Goal: Consume media (video, audio): Consume media (video, audio)

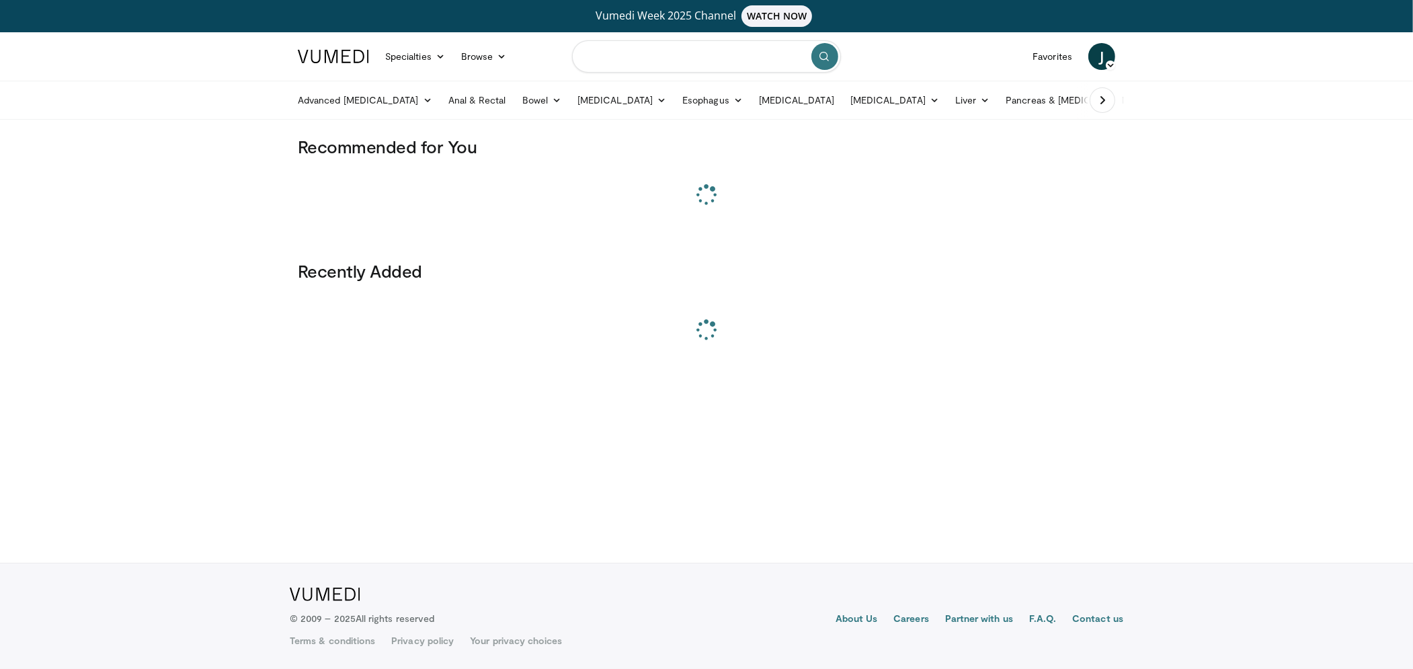
click at [625, 59] on input "Search topics, interventions" at bounding box center [706, 56] width 269 height 32
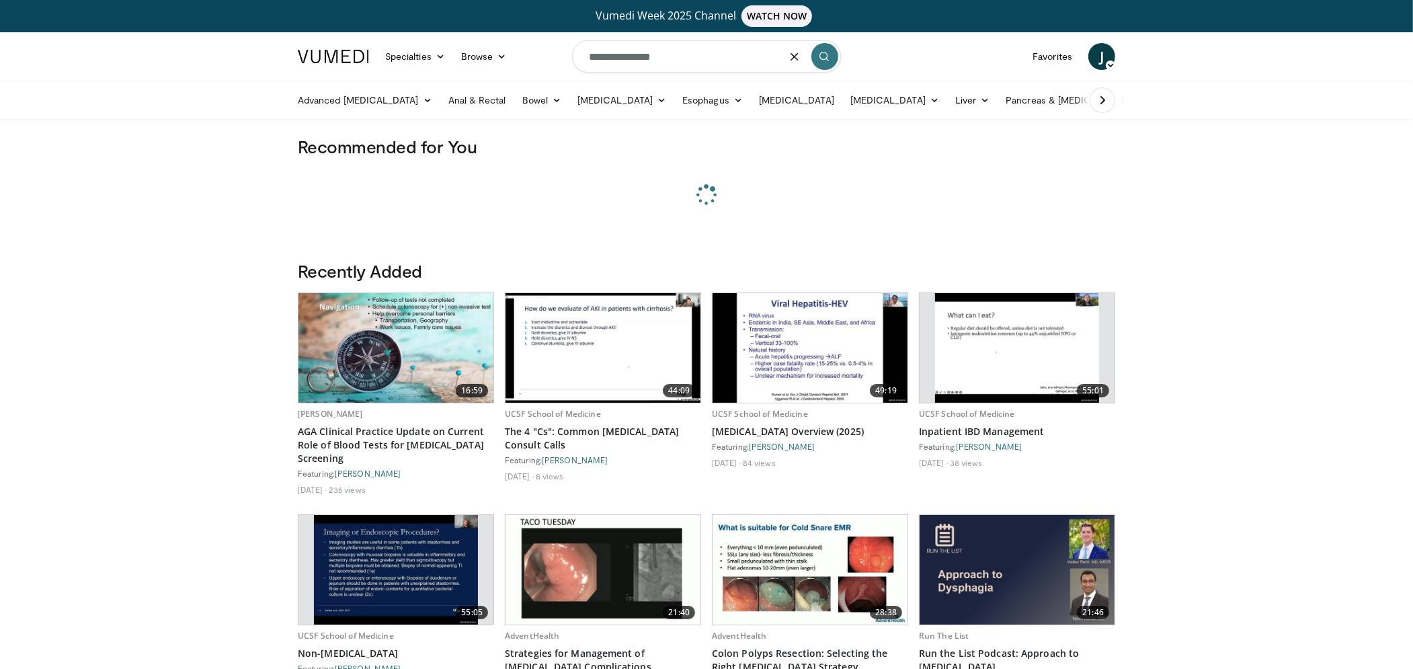
type input "**********"
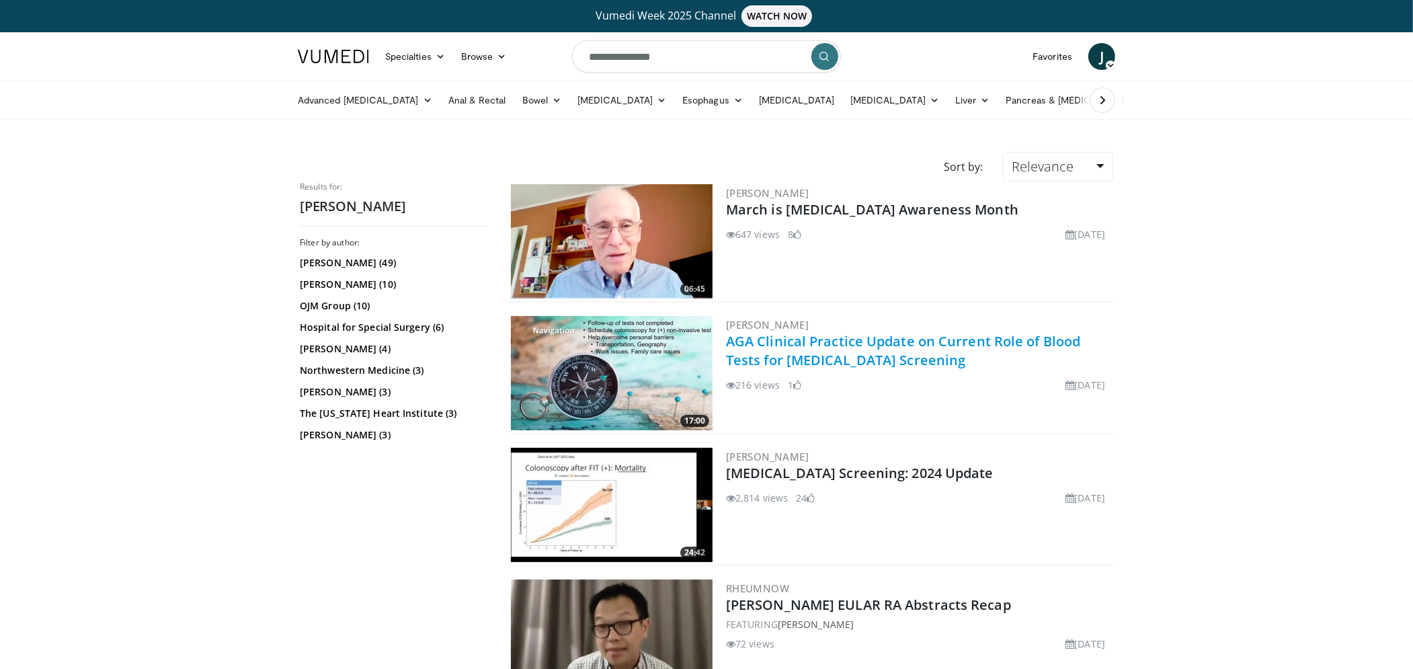
click at [784, 343] on link "AGA Clinical Practice Update on Current Role of Blood Tests for [MEDICAL_DATA] …" at bounding box center [903, 350] width 354 height 37
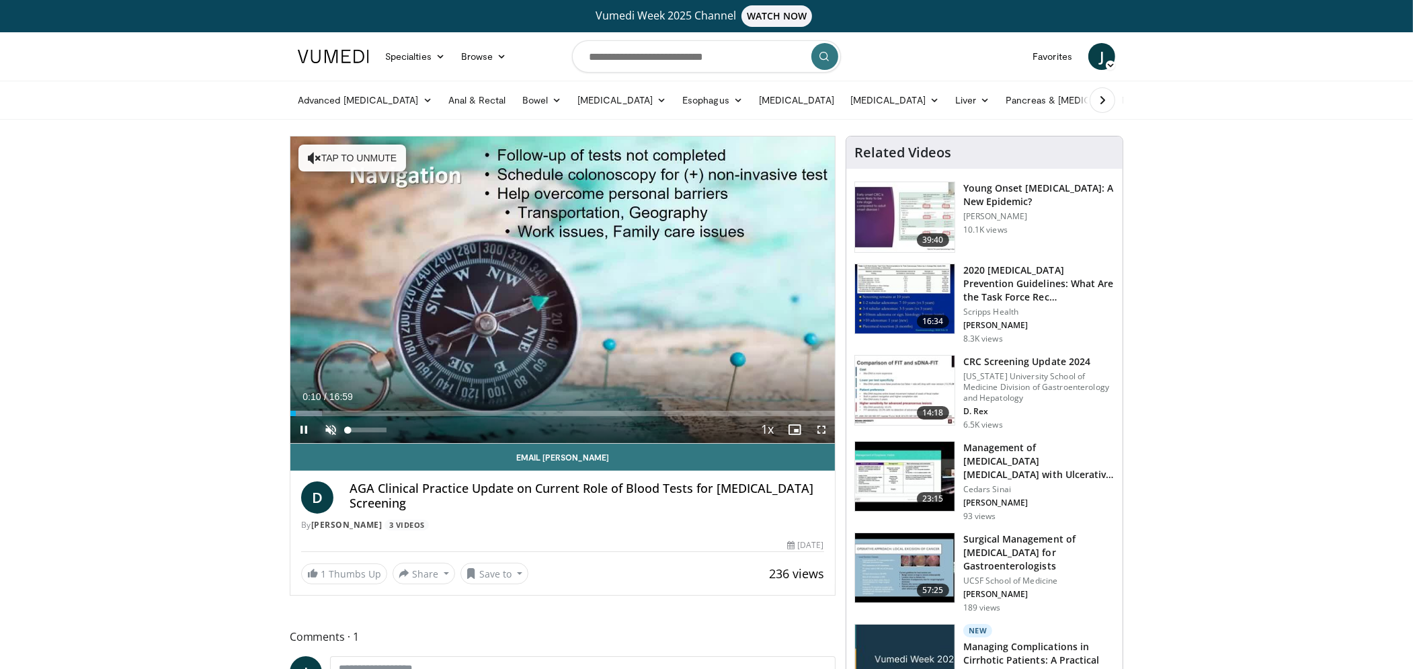
click at [335, 434] on span "Video Player" at bounding box center [330, 429] width 27 height 27
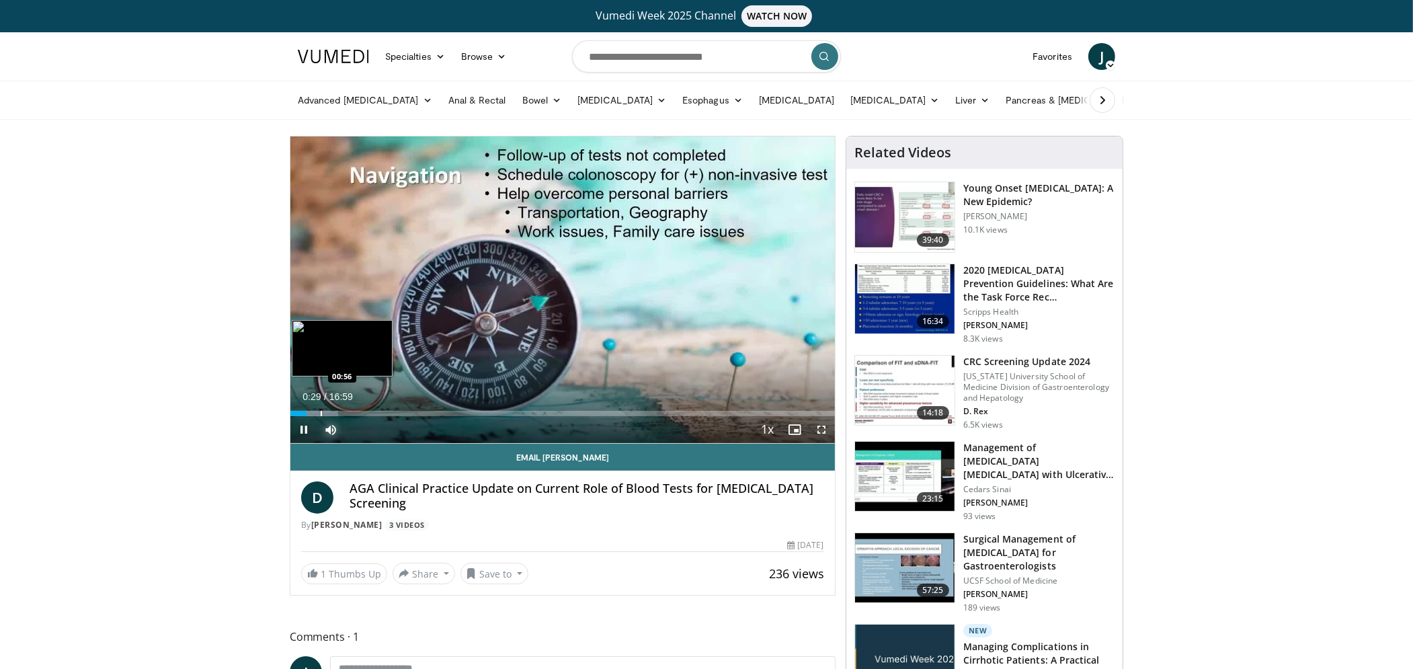
click at [321, 413] on div "Progress Bar" at bounding box center [321, 413] width 1 height 5
click at [358, 412] on div "Progress Bar" at bounding box center [358, 413] width 1 height 5
click at [380, 412] on div "Progress Bar" at bounding box center [380, 413] width 1 height 5
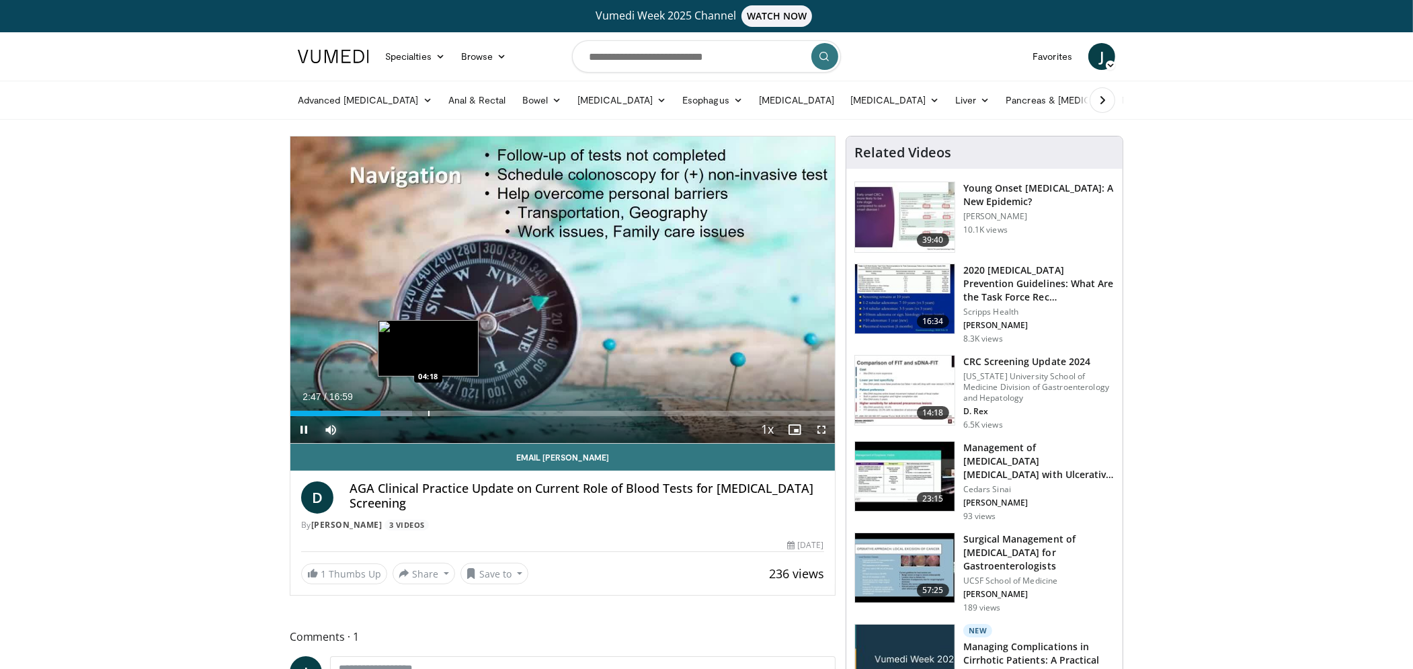
click at [428, 411] on div "Progress Bar" at bounding box center [428, 413] width 1 height 5
click at [462, 413] on div "Progress Bar" at bounding box center [462, 413] width 1 height 5
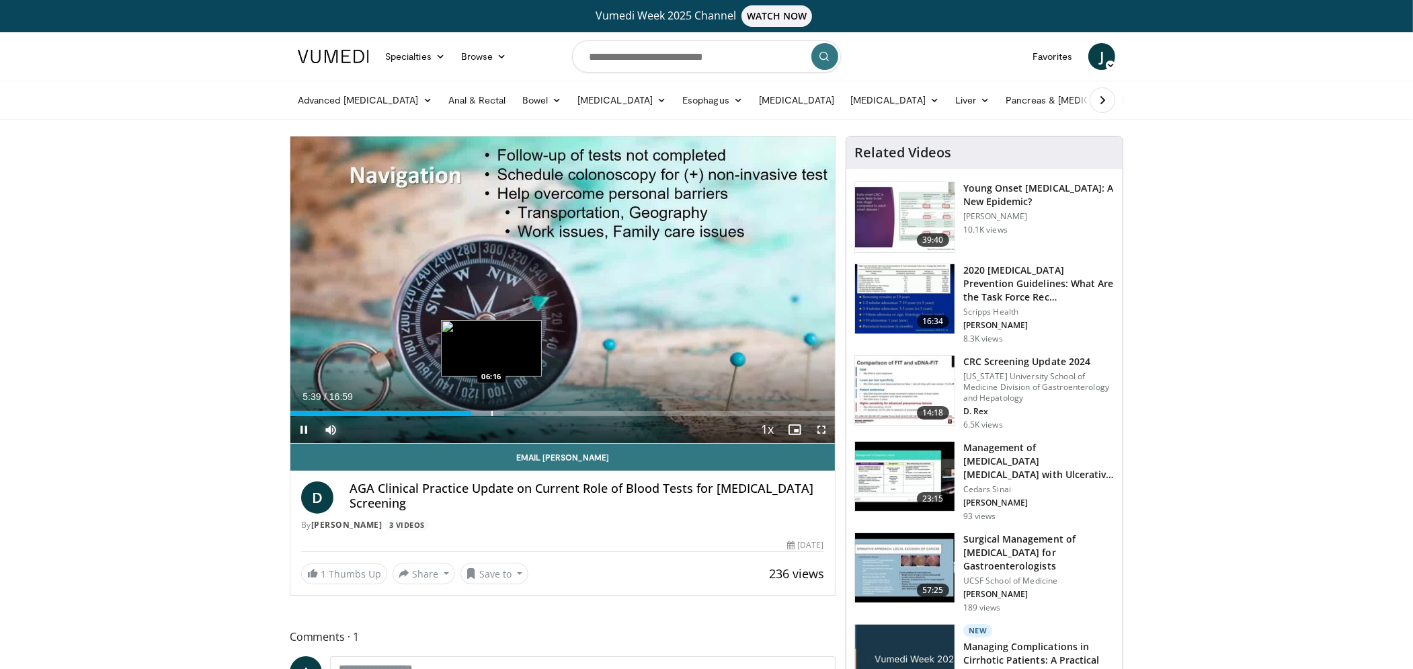
click at [492, 413] on div "Progress Bar" at bounding box center [491, 413] width 1 height 5
click at [528, 411] on div "Progress Bar" at bounding box center [528, 413] width 1 height 5
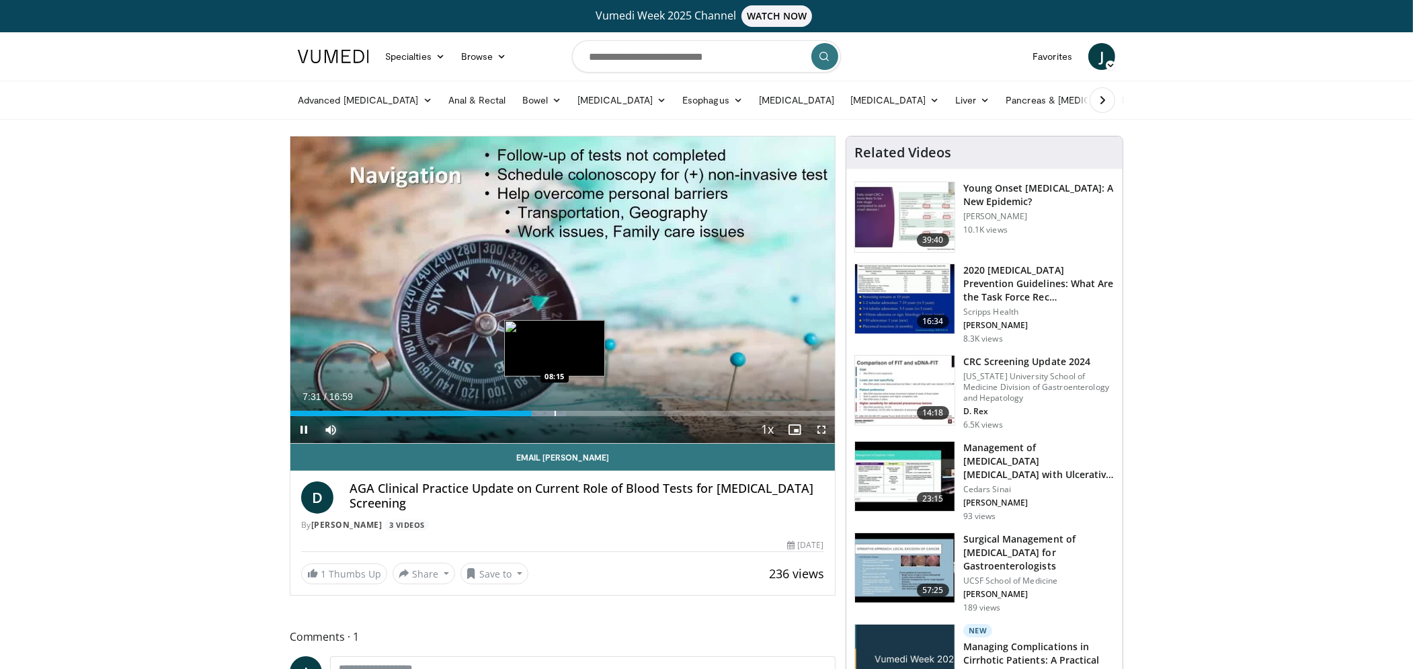
click at [555, 412] on div "Progress Bar" at bounding box center [555, 413] width 1 height 5
click at [576, 412] on div "Progress Bar" at bounding box center [576, 413] width 1 height 5
click at [599, 413] on div "Progress Bar" at bounding box center [599, 413] width 1 height 5
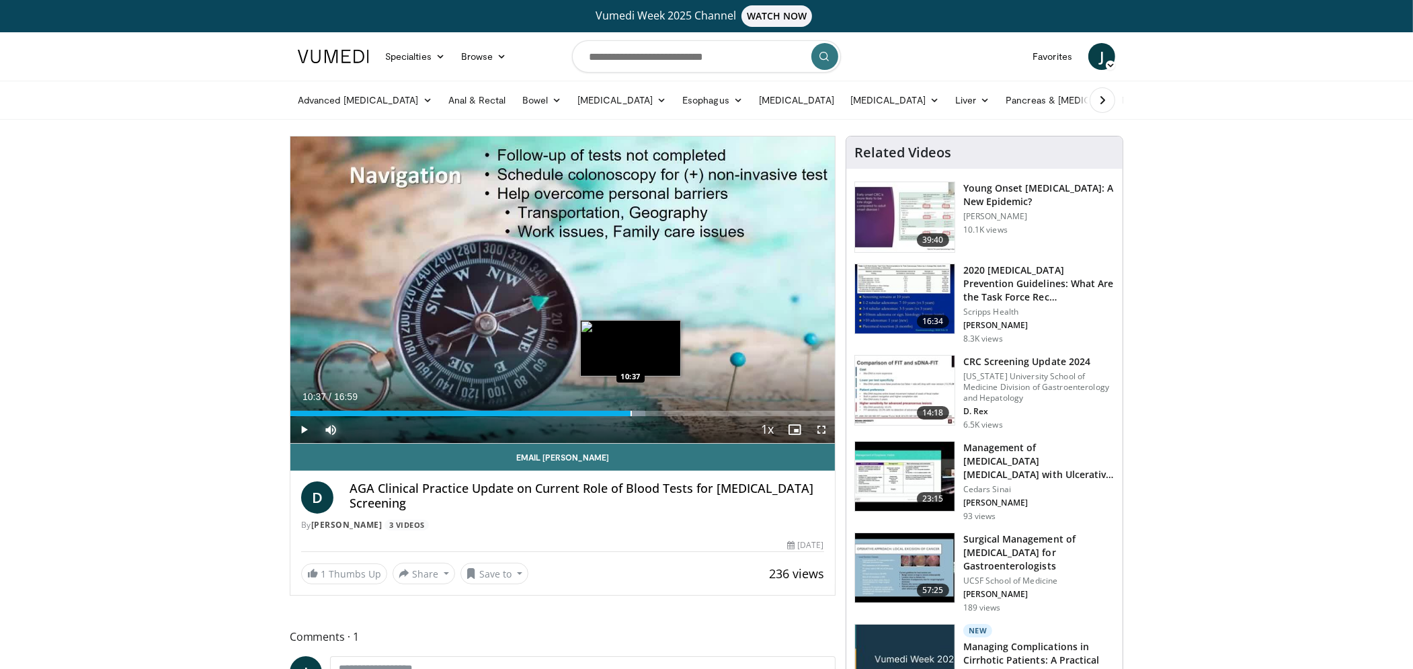
click at [631, 412] on div "Progress Bar" at bounding box center [631, 413] width 1 height 5
click at [663, 413] on div "Progress Bar" at bounding box center [663, 413] width 1 height 5
click at [686, 412] on div "Progress Bar" at bounding box center [686, 413] width 1 height 5
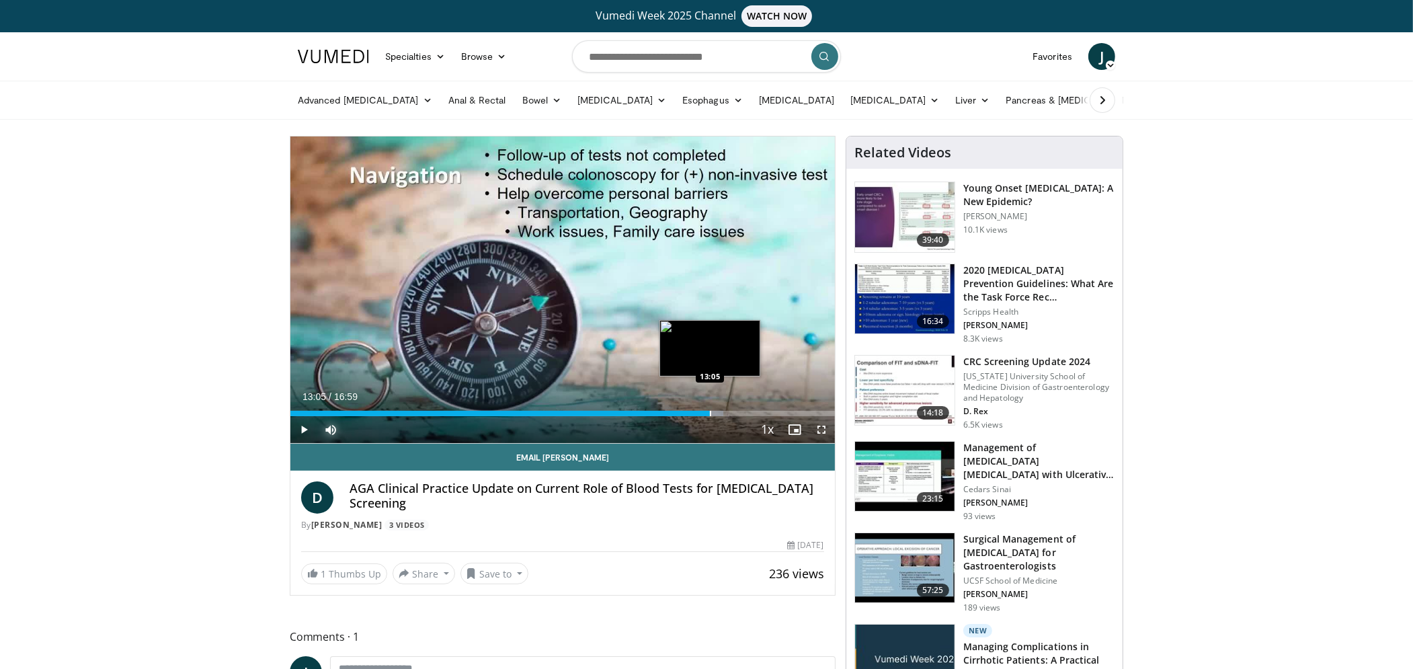
click at [710, 413] on div "Progress Bar" at bounding box center [710, 413] width 1 height 5
click at [733, 413] on div "Progress Bar" at bounding box center [733, 413] width 1 height 5
click at [754, 414] on div "Progress Bar" at bounding box center [754, 413] width 1 height 5
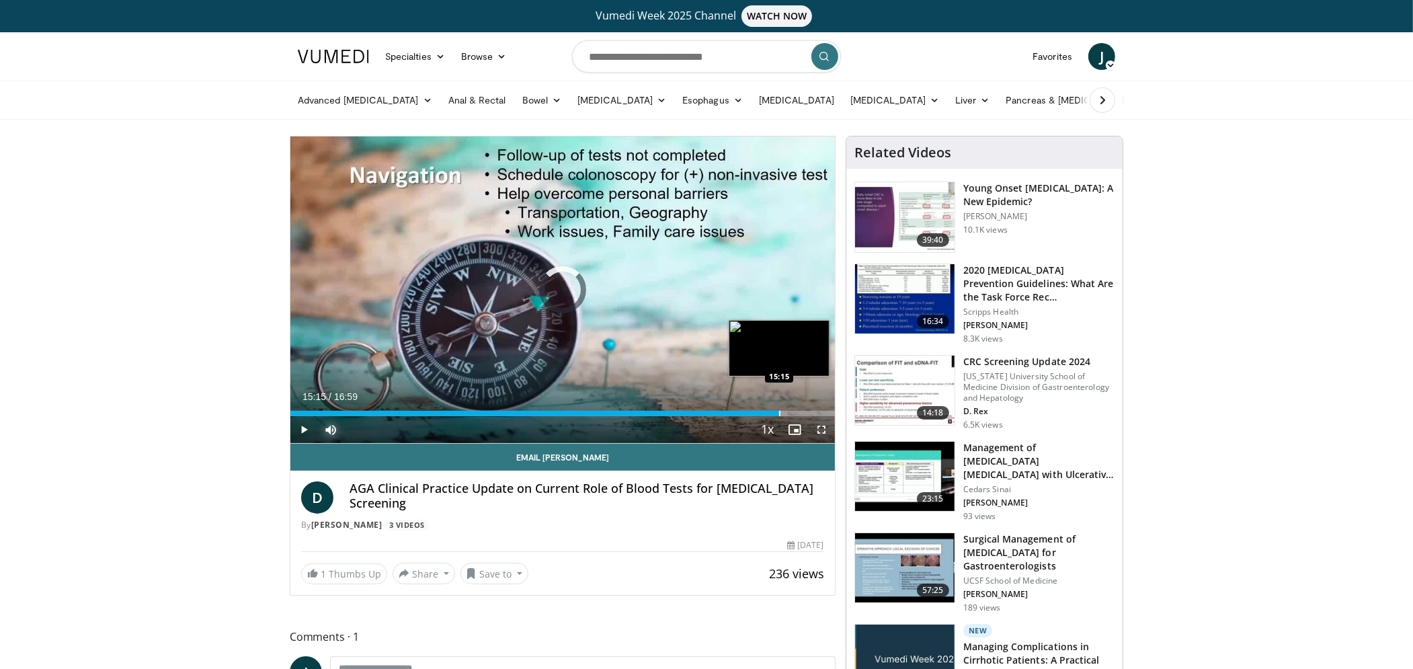
click at [779, 409] on div "Loaded : 91.27% 14:29 15:15" at bounding box center [562, 409] width 545 height 13
click at [799, 413] on div "Progress Bar" at bounding box center [799, 413] width 1 height 5
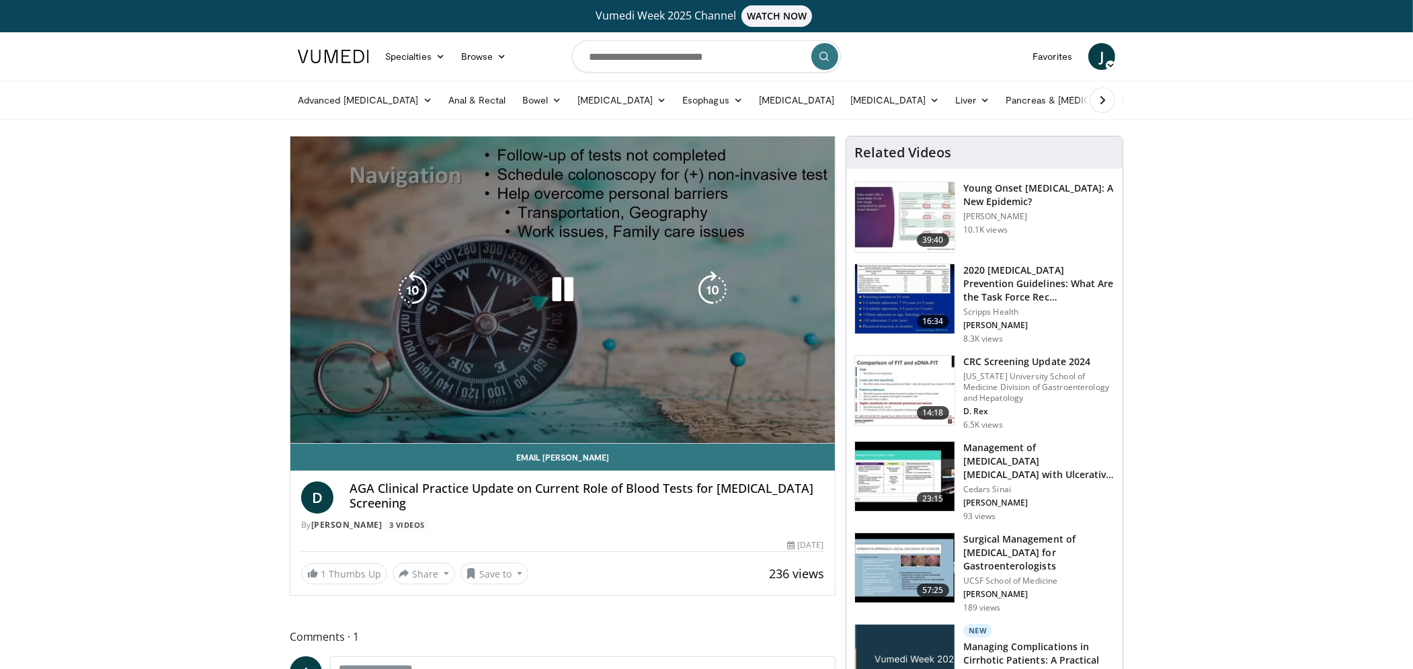
click at [811, 414] on video-js "**********" at bounding box center [562, 289] width 545 height 307
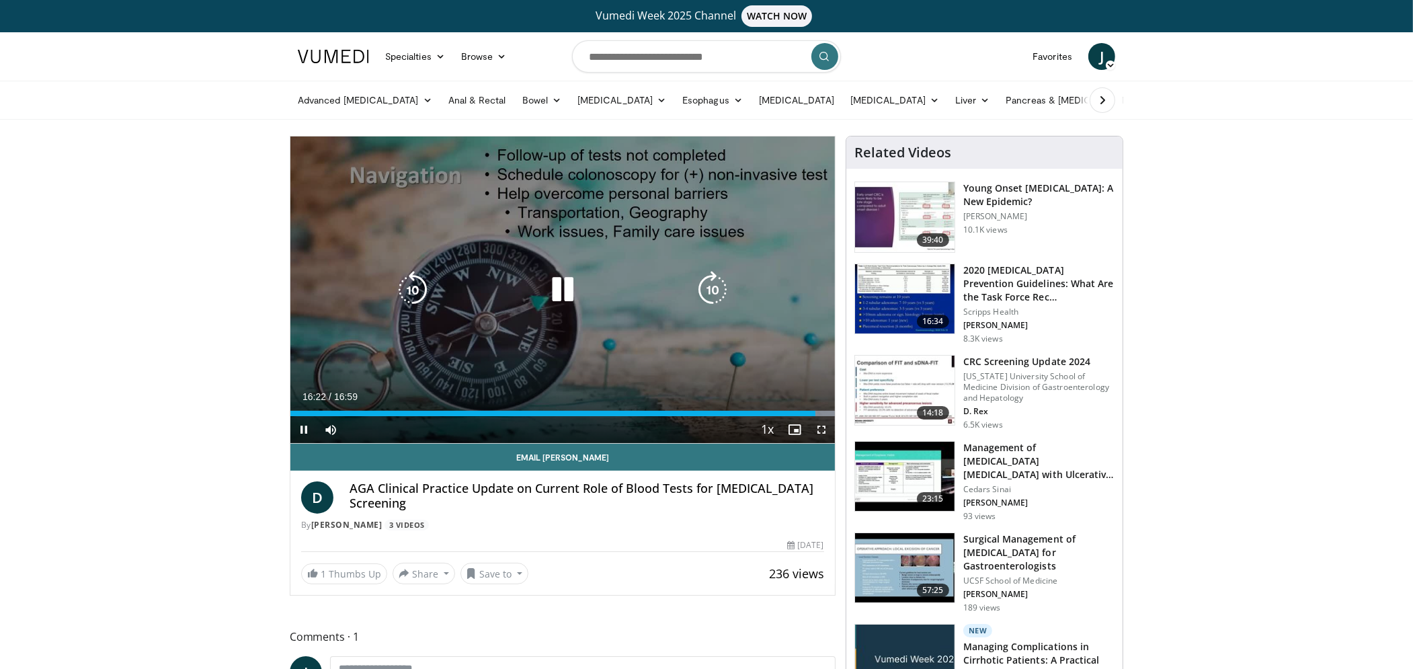
click at [564, 298] on icon "Video Player" at bounding box center [563, 290] width 38 height 38
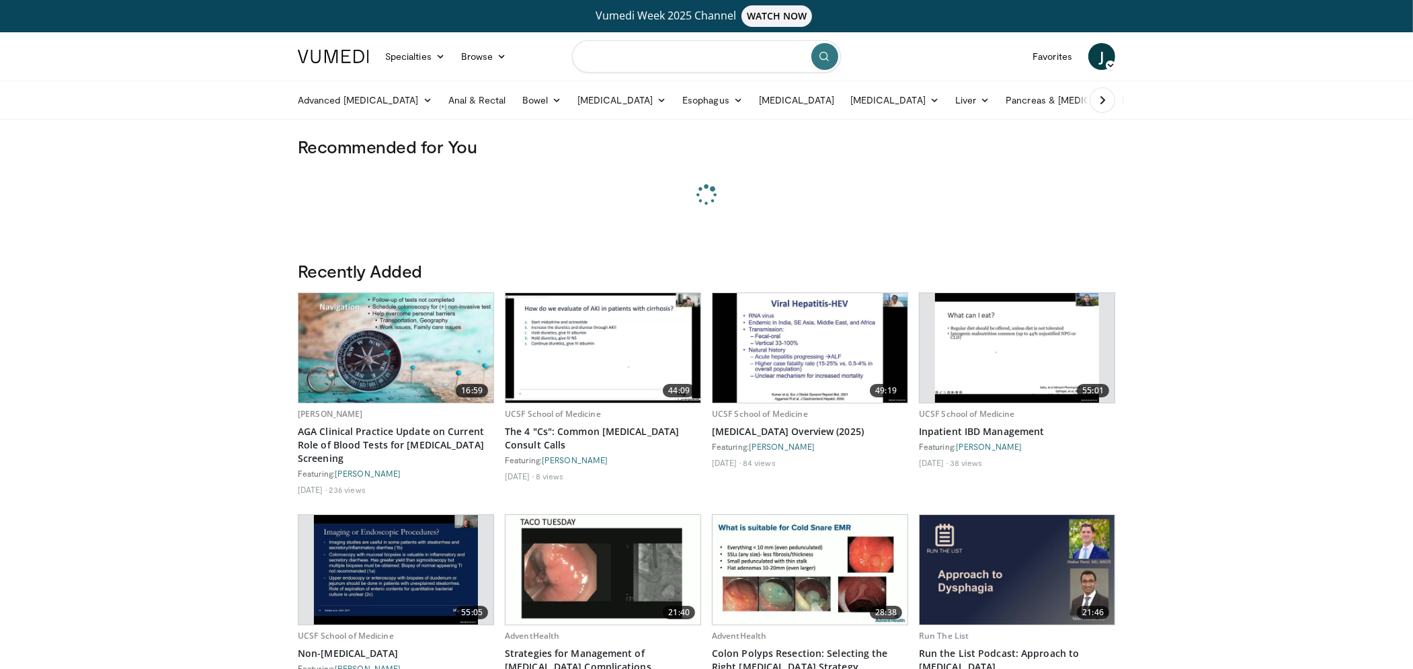
click at [635, 52] on input "Search topics, interventions" at bounding box center [706, 56] width 269 height 32
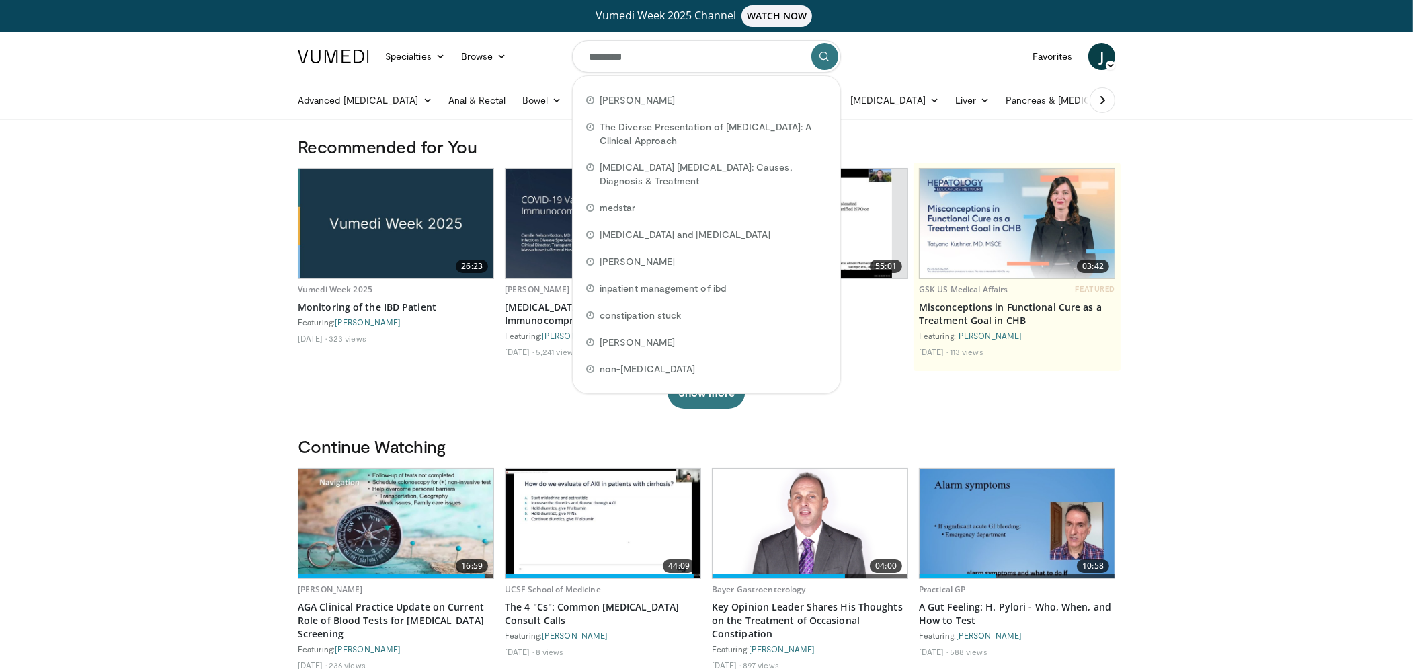
type input "********"
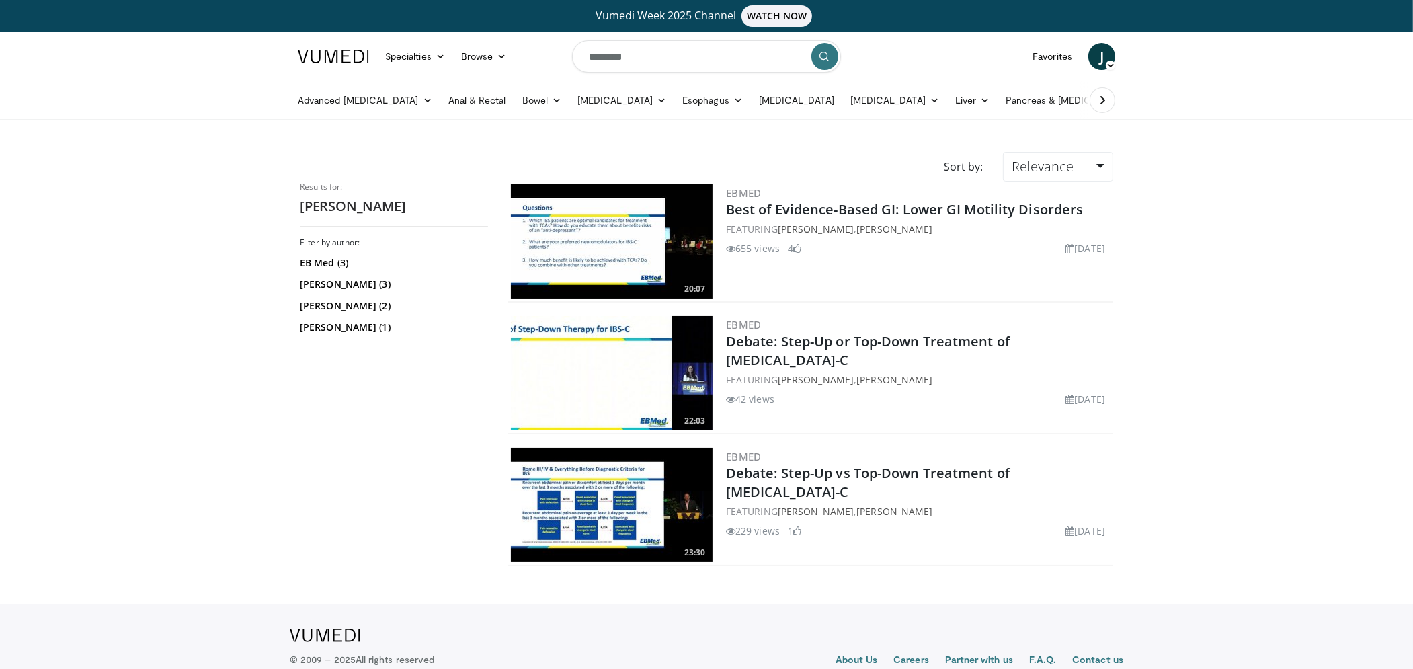
click at [64, 165] on body "Vumedi Week 2025 Channel WATCH NOW Specialties Adult & Family Medicine Allergy,…" at bounding box center [706, 355] width 1413 height 710
click at [239, 159] on body "Vumedi Week 2025 Channel WATCH NOW Specialties Adult & Family Medicine Allergy,…" at bounding box center [706, 355] width 1413 height 710
